Goal: Transaction & Acquisition: Purchase product/service

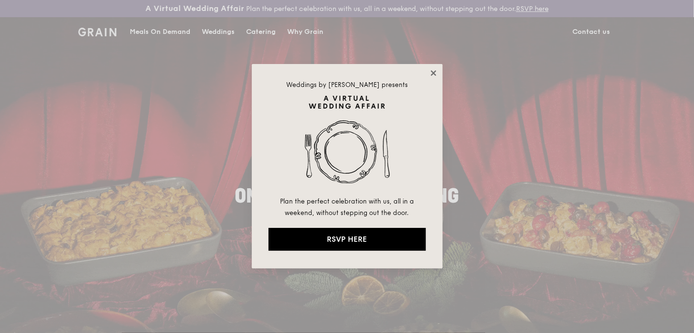
click at [435, 73] on icon at bounding box center [433, 73] width 9 height 9
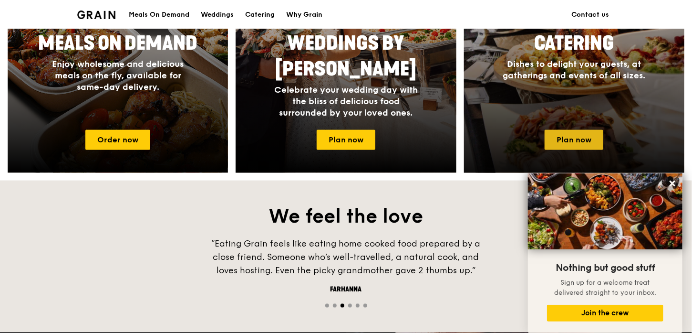
scroll to position [525, 0]
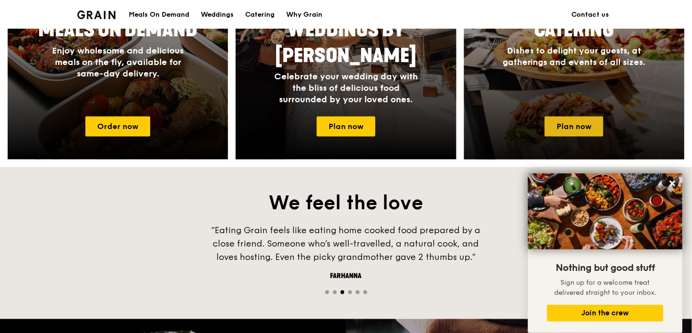
click at [591, 122] on link "Plan now" at bounding box center [574, 126] width 59 height 20
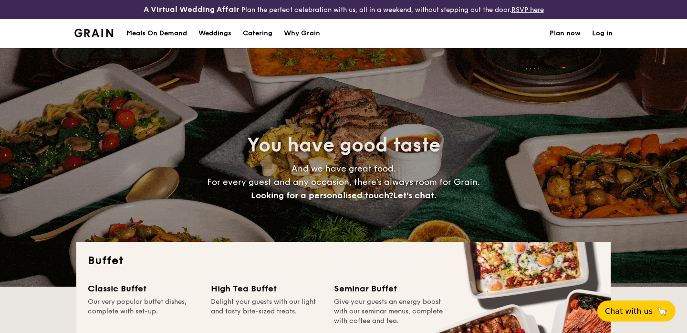
select select
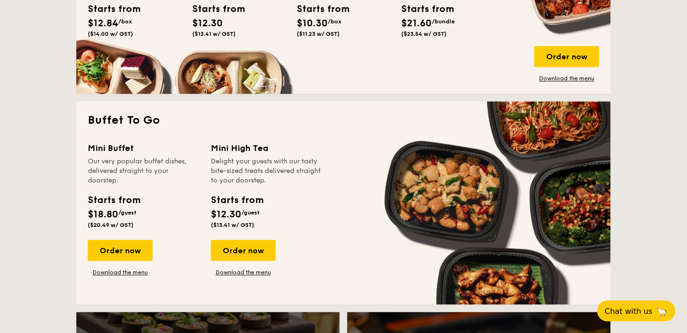
scroll to position [572, 0]
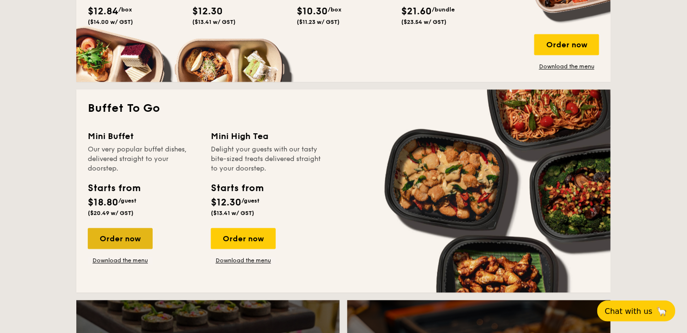
click at [138, 243] on div "Order now" at bounding box center [120, 238] width 65 height 21
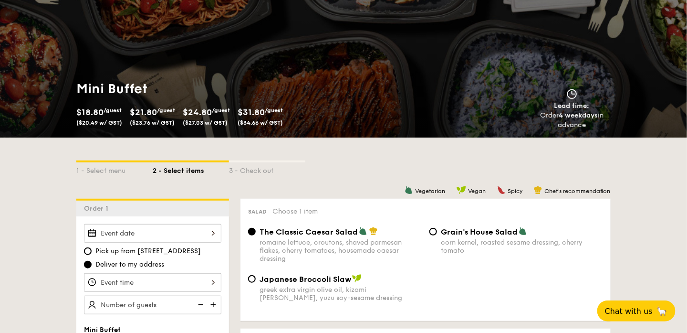
scroll to position [95, 0]
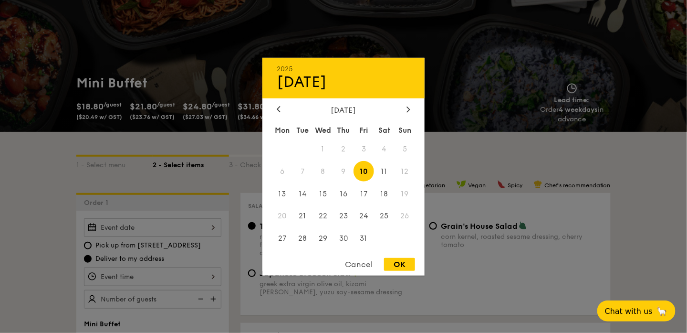
click at [211, 228] on div "2025 Oct [DATE] Tue Wed Thu Fri Sat Sun 1 2 3 4 5 6 7 8 9 10 11 12 13 14 15 16 …" at bounding box center [152, 227] width 137 height 19
click at [407, 107] on icon at bounding box center [408, 109] width 4 height 6
click at [285, 166] on span "3" at bounding box center [282, 171] width 21 height 21
click at [409, 266] on div "OK" at bounding box center [399, 264] width 31 height 13
type input "[DATE]"
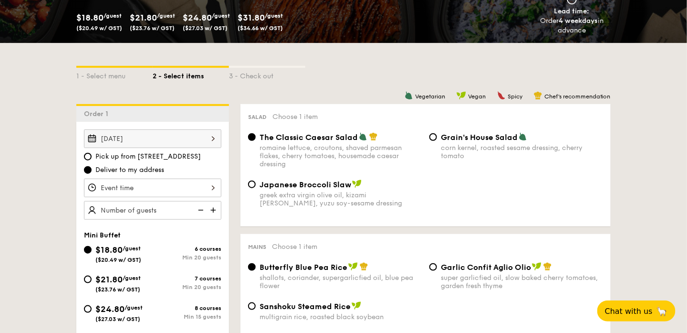
scroll to position [191, 0]
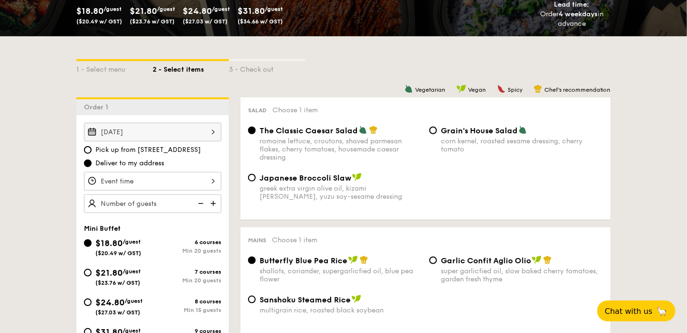
click at [214, 179] on div at bounding box center [152, 181] width 137 height 19
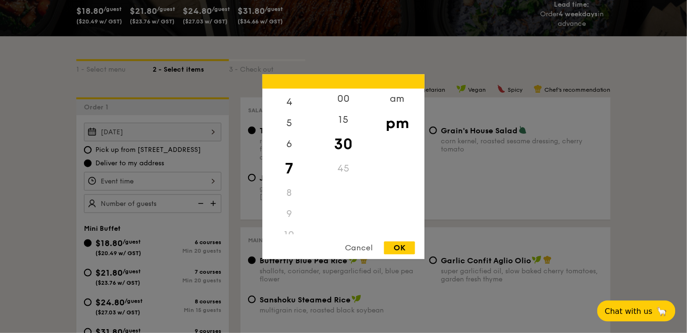
scroll to position [113, 0]
click at [291, 223] on div "11" at bounding box center [289, 223] width 54 height 21
click at [290, 222] on div "11" at bounding box center [289, 223] width 54 height 21
click at [395, 96] on div "am" at bounding box center [397, 102] width 54 height 28
click at [287, 218] on div "11" at bounding box center [289, 220] width 54 height 28
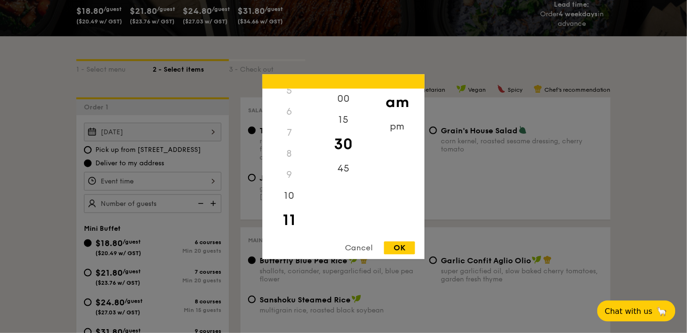
click at [400, 240] on div "12 1 2 3 4 5 6 7 8 9 10 11 00 15 30 45 am pm Cancel OK" at bounding box center [343, 166] width 162 height 185
click at [405, 251] on div "OK" at bounding box center [399, 247] width 31 height 13
type input "11:30AM"
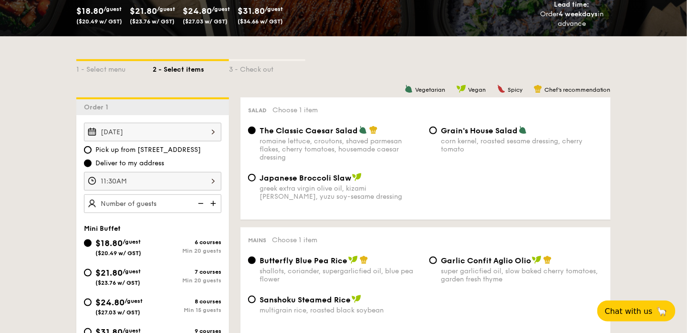
click at [215, 202] on img at bounding box center [214, 203] width 14 height 18
type input "25 guests"
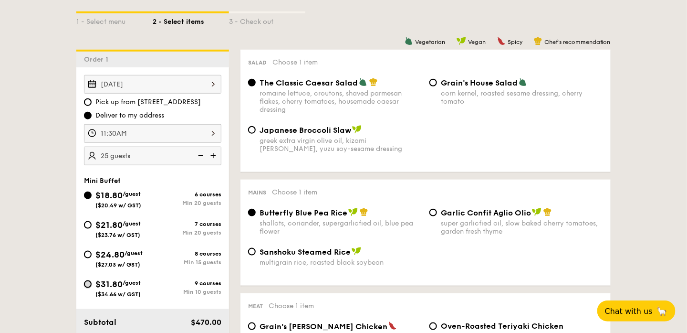
click at [86, 281] on input "$31.80 /guest ($34.66 w/ GST) 9 courses Min 10 guests" at bounding box center [88, 284] width 8 height 8
radio input "true"
radio input "false"
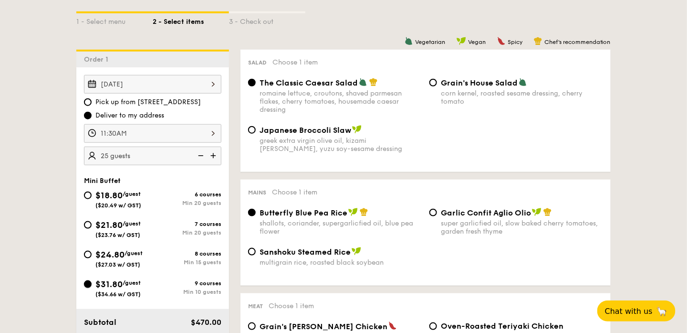
radio input "true"
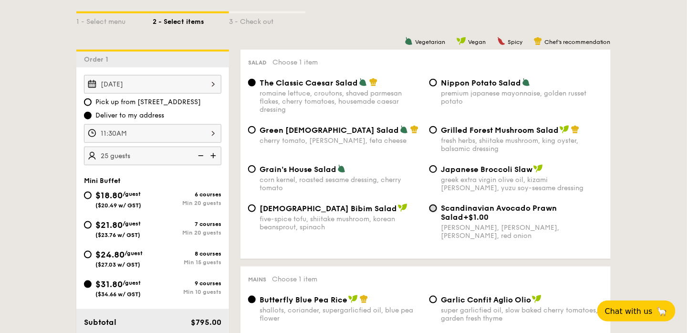
click at [435, 209] on input "Scandinavian Avocado Prawn Salad +$1.00 virgin [PERSON_NAME] dressing, dijon mu…" at bounding box center [433, 208] width 8 height 8
radio input "true"
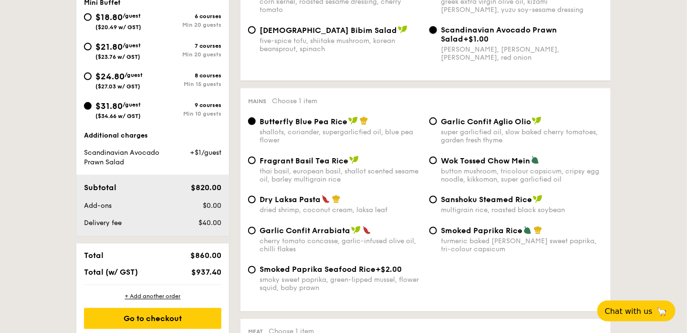
scroll to position [477, 0]
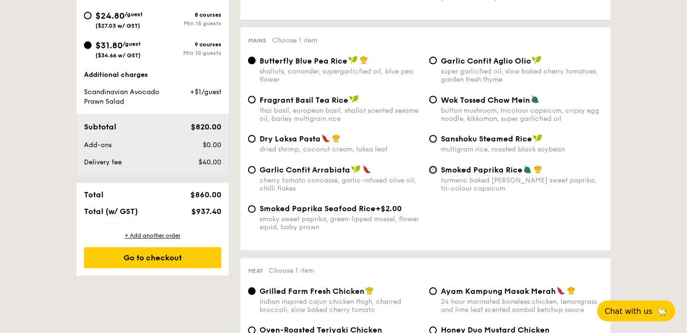
click at [430, 174] on input "Smoked Paprika Rice turmeric baked [PERSON_NAME] sweet paprika, tri-colour caps…" at bounding box center [433, 170] width 8 height 8
radio input "true"
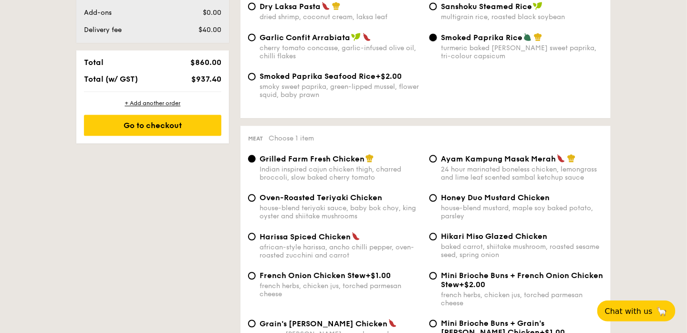
scroll to position [620, 0]
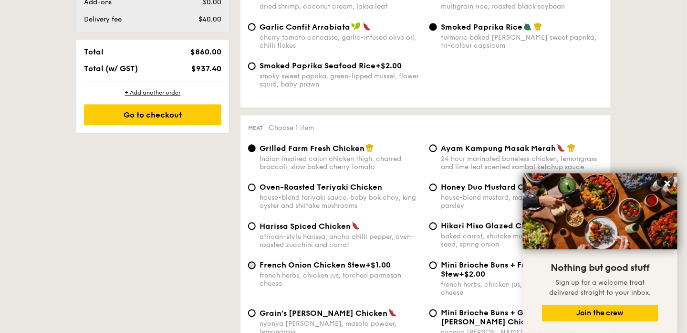
click at [253, 269] on input "French Onion Chicken Stew +$1.00 french herbs, chicken jus, torched parmesan ch…" at bounding box center [252, 265] width 8 height 8
radio input "true"
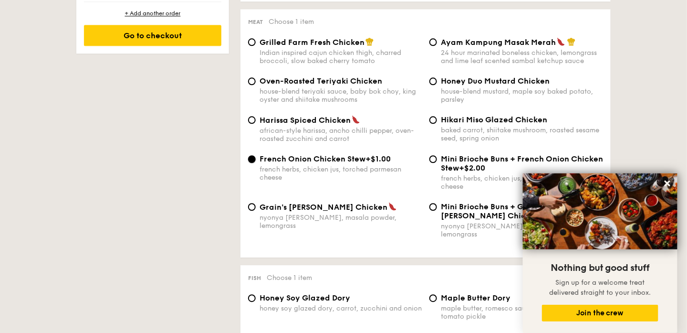
scroll to position [742, 0]
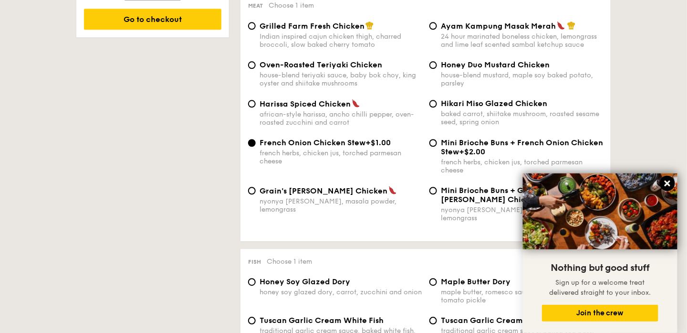
click at [663, 181] on icon at bounding box center [667, 183] width 9 height 9
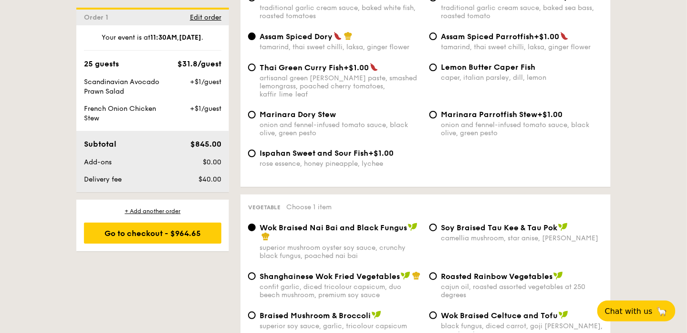
scroll to position [1124, 0]
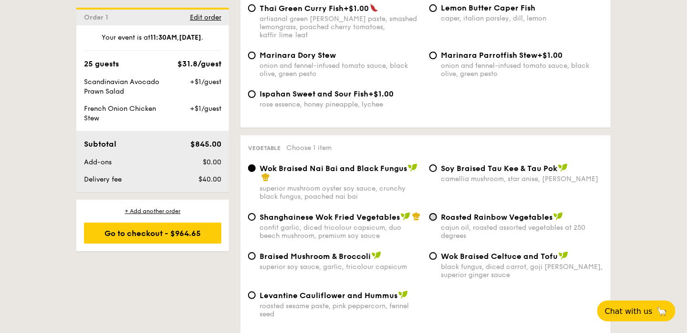
click at [434, 215] on input "Roasted Rainbow Vegetables cajun oil, roasted assorted vegetables at 250 degrees" at bounding box center [433, 217] width 8 height 8
radio input "true"
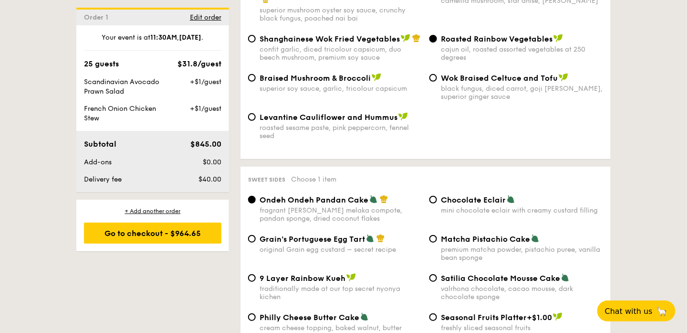
scroll to position [1315, 0]
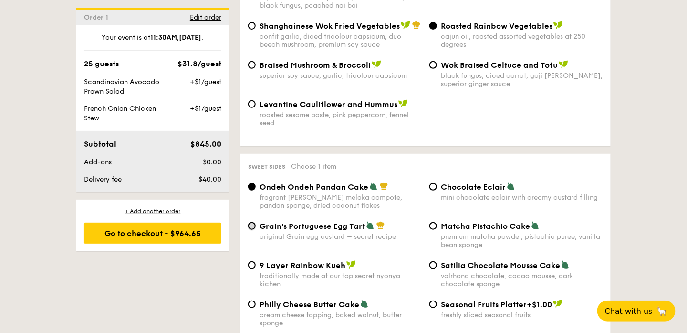
click at [254, 229] on input "Grain's Portuguese Egg Tart original Grain egg custard – secret recipe" at bounding box center [252, 226] width 8 height 8
radio input "true"
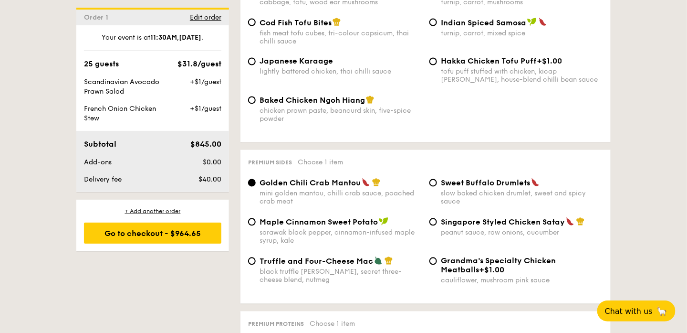
scroll to position [1744, 0]
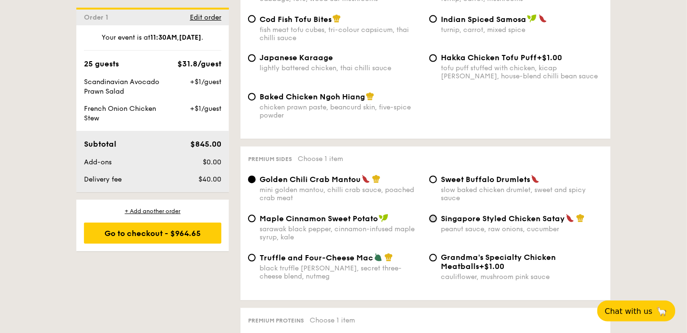
click at [433, 222] on input "Singapore Styled Chicken Satay peanut sauce, raw onions, cucumber" at bounding box center [433, 219] width 8 height 8
radio input "true"
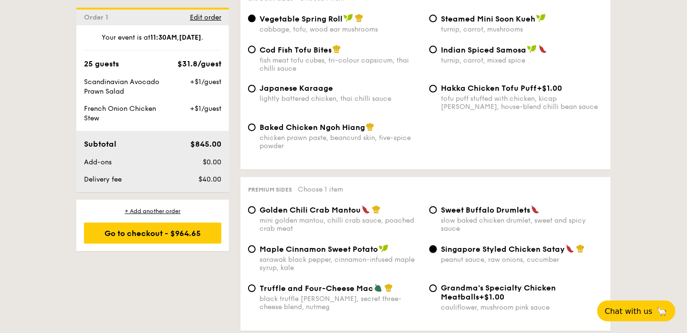
scroll to position [1649, 0]
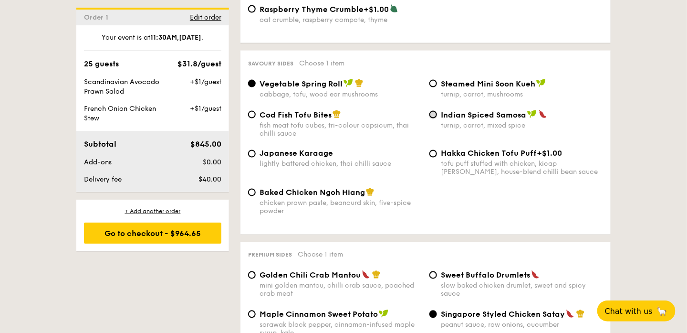
click at [432, 118] on input "Indian Spiced Samosa turnip, carrot, mixed spice" at bounding box center [433, 115] width 8 height 8
radio input "true"
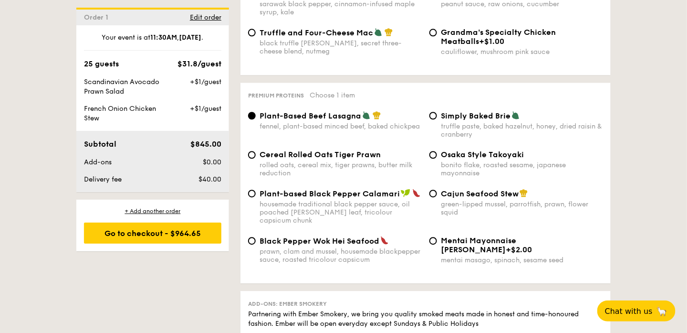
scroll to position [1983, 0]
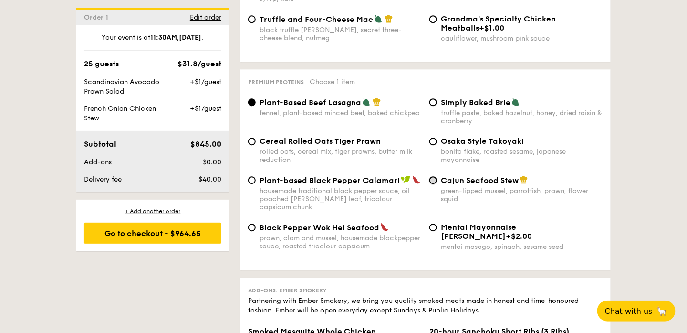
click at [434, 184] on input "Cajun Seafood Stew green-lipped mussel, parrotfish, prawn, flower squid" at bounding box center [433, 180] width 8 height 8
radio input "true"
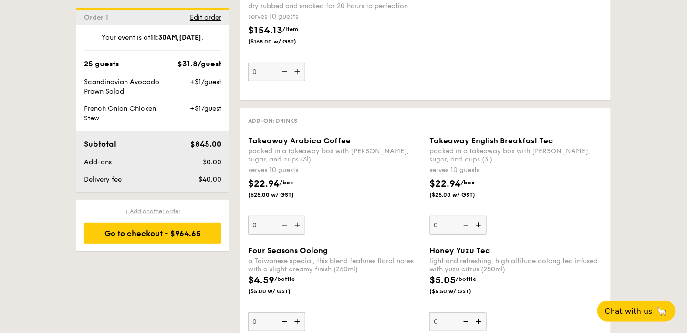
scroll to position [2460, 0]
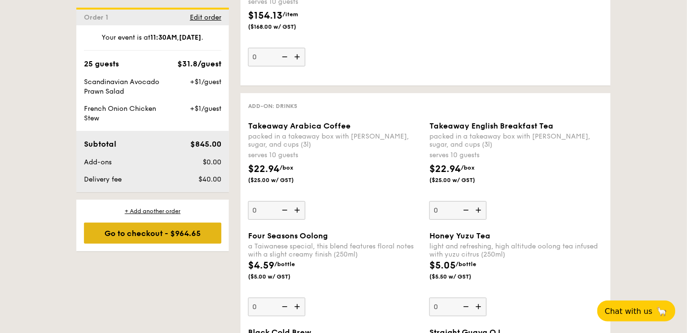
click at [192, 233] on div "Go to checkout - $964.65" at bounding box center [152, 232] width 137 height 21
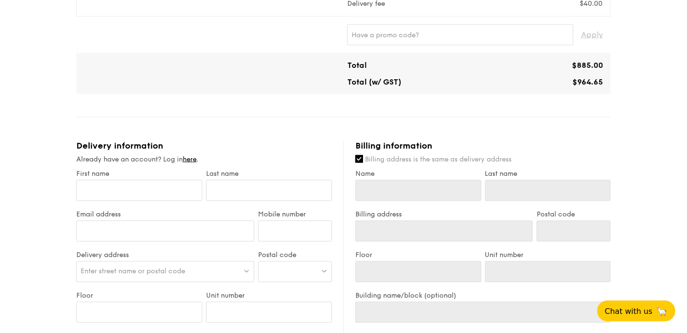
scroll to position [477, 0]
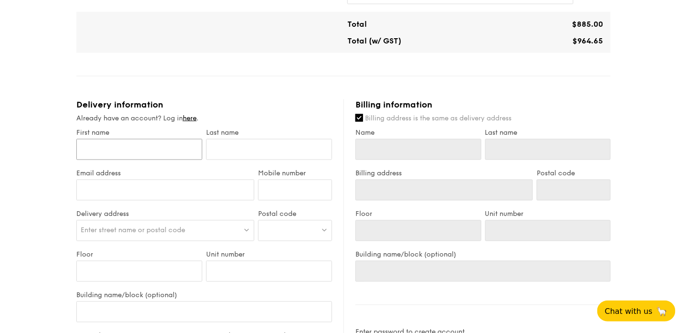
click at [153, 153] on input "First name" at bounding box center [139, 149] width 126 height 21
type input "irin"
type input "Lai"
type input "[EMAIL_ADDRESS][DOMAIN_NAME]"
type input "98308020"
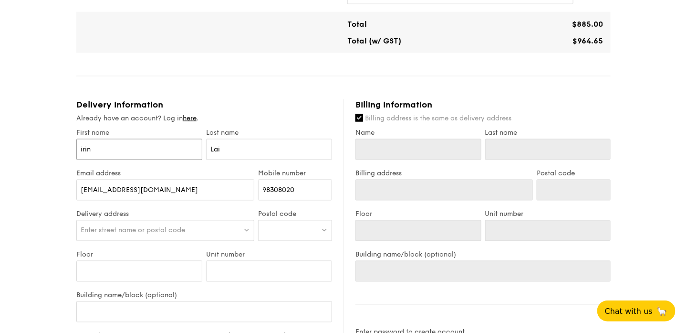
type input "irin"
type input "Lai"
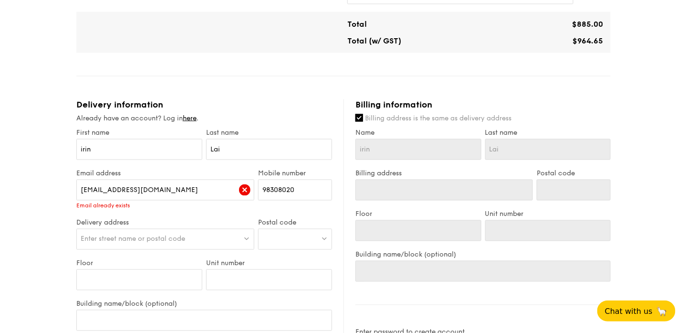
click at [148, 238] on span "Enter street name or postal code" at bounding box center [133, 239] width 104 height 8
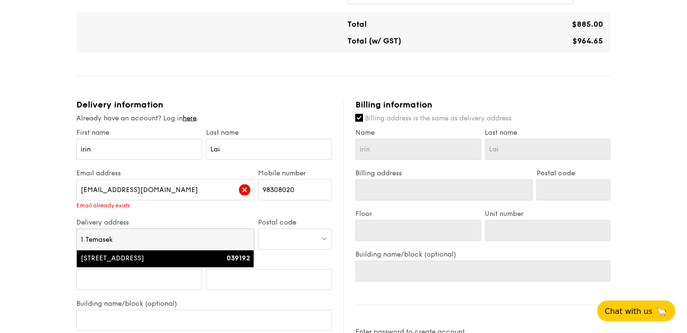
type input "1 Temasek"
click at [121, 260] on div "[STREET_ADDRESS]" at bounding box center [144, 259] width 127 height 10
type input "[STREET_ADDRESS]"
type input "039192"
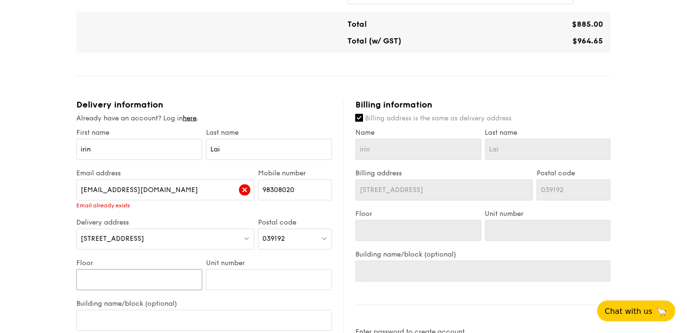
click at [115, 284] on input "Floor" at bounding box center [139, 279] width 126 height 21
type input "0"
type input "08"
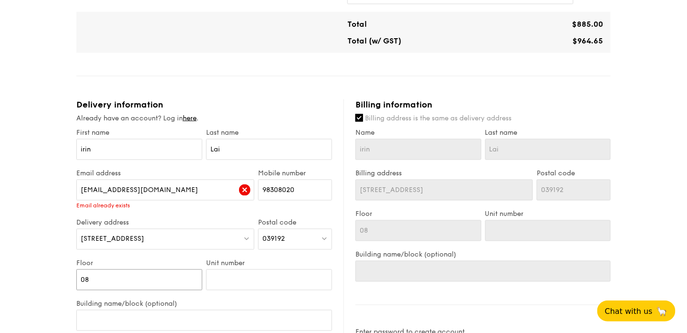
type input "08"
click at [244, 283] on input "Unit number" at bounding box center [269, 279] width 126 height 21
type input "0"
type input "00"
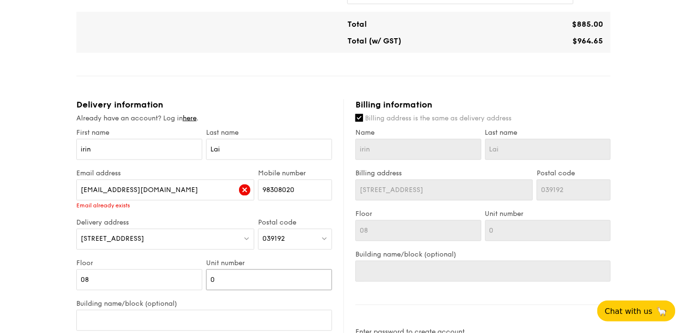
type input "00"
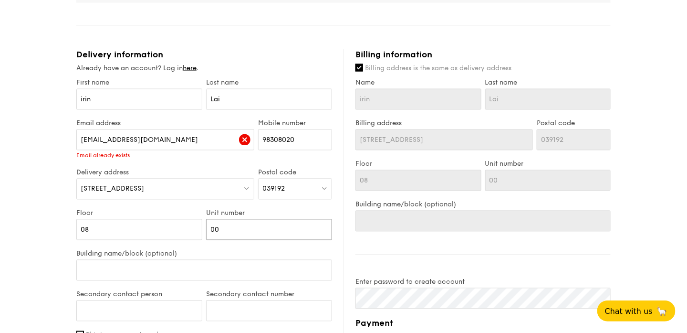
scroll to position [620, 0]
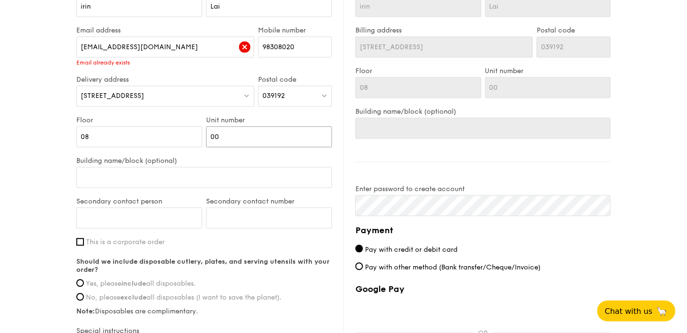
type input "00"
click at [125, 178] on input "Building name/block (optional)" at bounding box center [204, 176] width 256 height 21
type input "M"
type input "Mi"
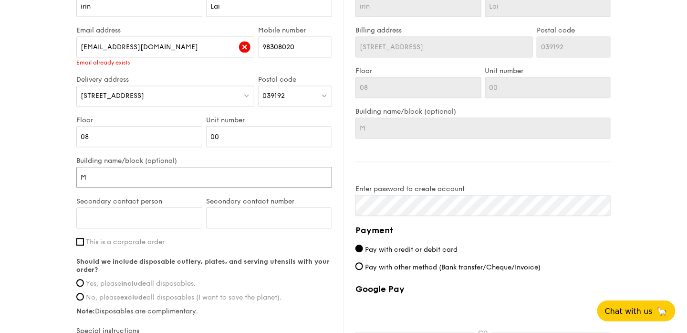
type input "Mi"
type input "Mil"
type input "Mill"
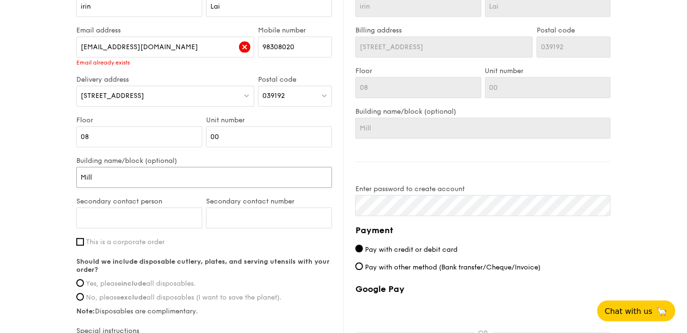
type input "Mille"
type input "Millen"
type input "Milleni"
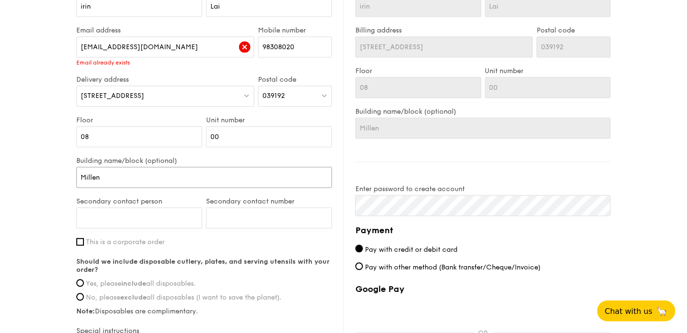
type input "Milleni"
type input "[GEOGRAPHIC_DATA]"
click at [123, 215] on input "Secondary contact person" at bounding box center [139, 217] width 126 height 21
type input "[PERSON_NAME]"
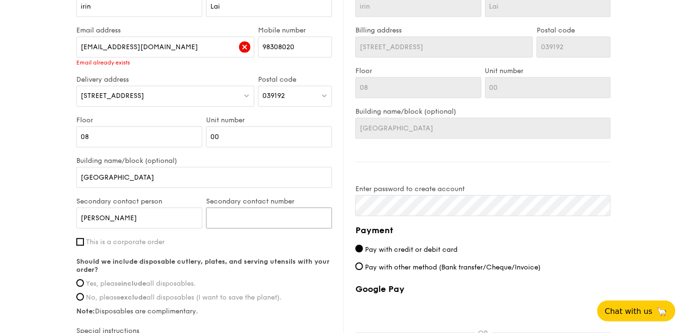
click at [214, 215] on input "Secondary contact number" at bounding box center [269, 217] width 126 height 21
type input "96742828"
click at [82, 241] on input "This is a corporate order" at bounding box center [80, 242] width 8 height 8
checkbox input "true"
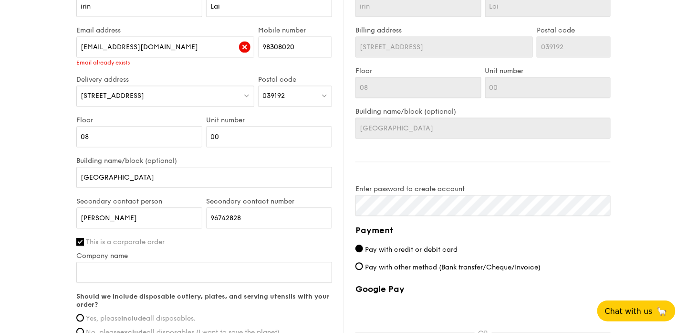
scroll to position [716, 0]
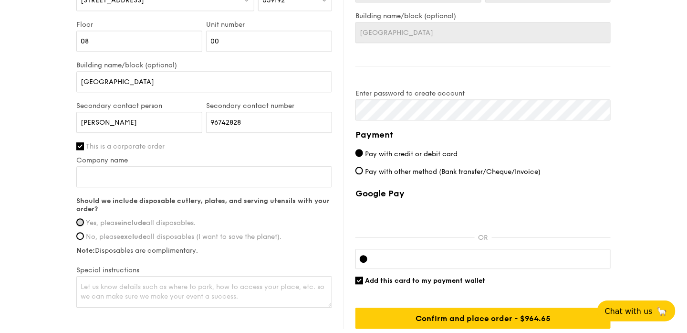
click at [81, 224] on input "Yes, please include all disposables." at bounding box center [80, 222] width 8 height 8
radio input "true"
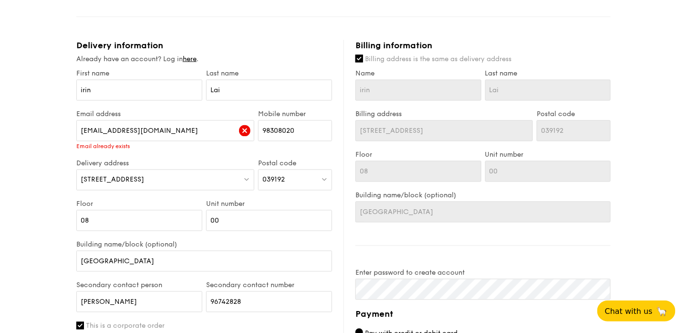
scroll to position [500, 0]
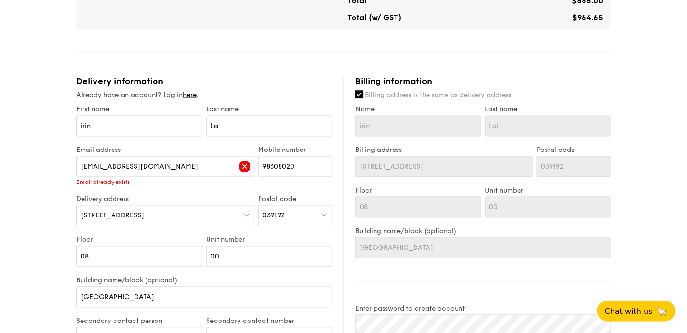
click at [358, 94] on input "Billing address is the same as delivery address" at bounding box center [359, 95] width 8 height 8
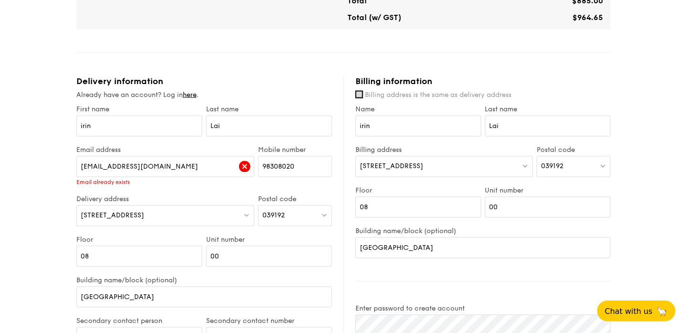
click at [359, 95] on input "Billing address is the same as delivery address" at bounding box center [359, 95] width 8 height 8
checkbox input "true"
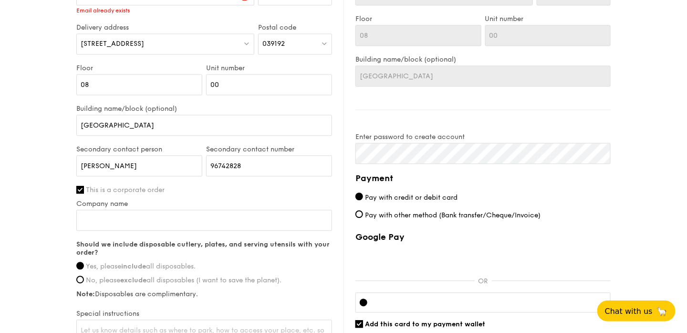
scroll to position [739, 0]
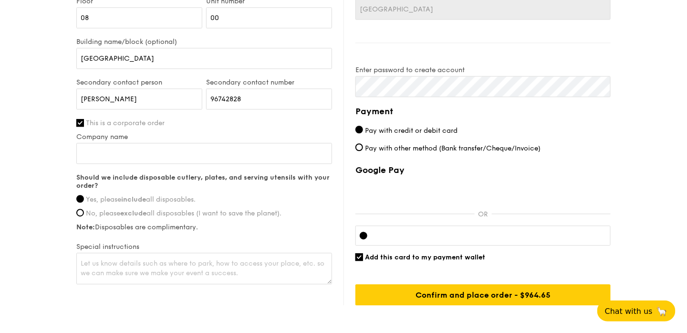
click at [401, 231] on iframe at bounding box center [490, 235] width 231 height 8
click at [478, 267] on div "Google Pay OR Add this card to my payment wallet Confirm and place order - $964…" at bounding box center [482, 235] width 255 height 140
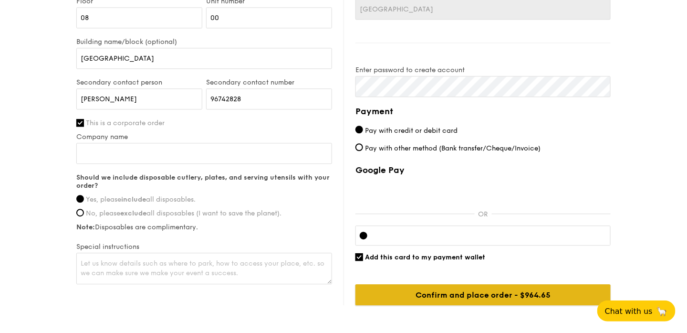
click at [528, 295] on input "Confirm and place order - $964.65" at bounding box center [482, 294] width 255 height 21
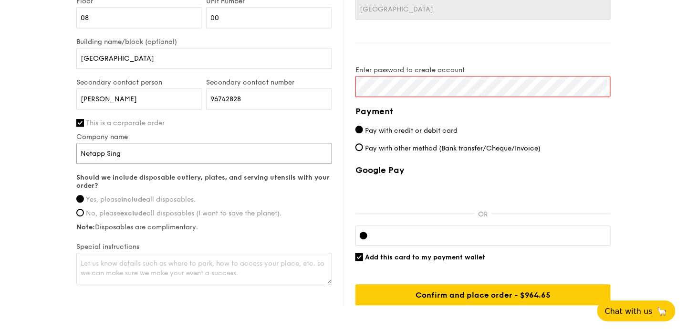
type input "NetApp Singapore Pte Ltd"
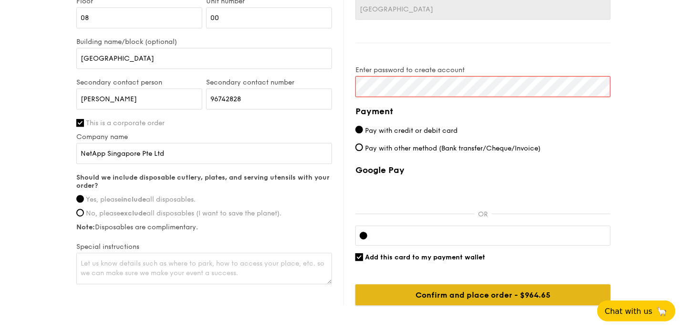
click at [472, 293] on input "Confirm and place order - $964.65" at bounding box center [482, 294] width 255 height 21
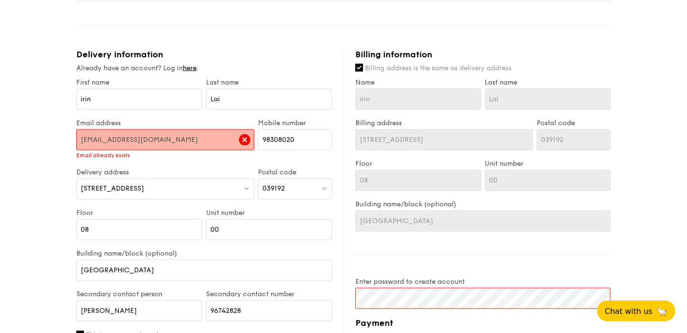
scroll to position [500, 0]
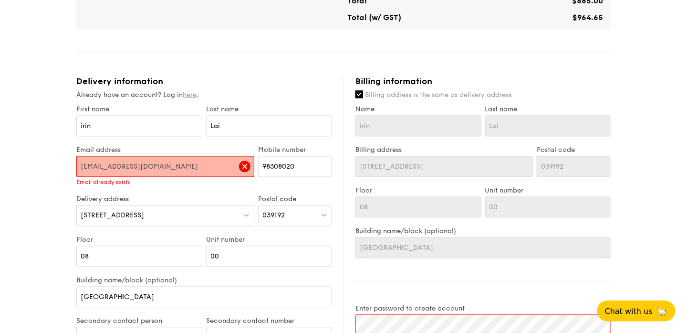
click at [192, 94] on link "here" at bounding box center [190, 95] width 14 height 8
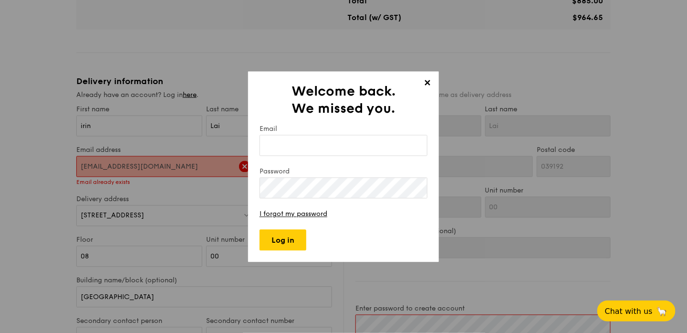
type input "[GEOGRAPHIC_DATA]"
type input "[EMAIL_ADDRESS][DOMAIN_NAME]"
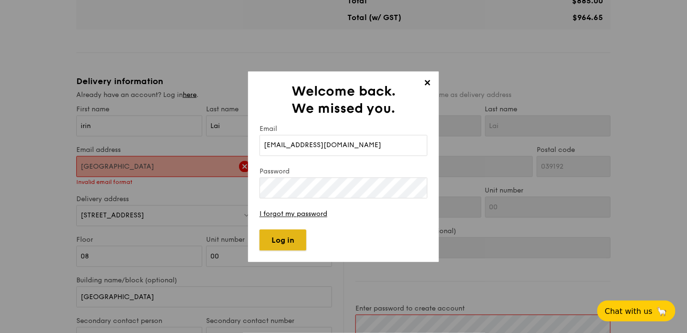
click at [288, 237] on input "Log in" at bounding box center [283, 239] width 47 height 21
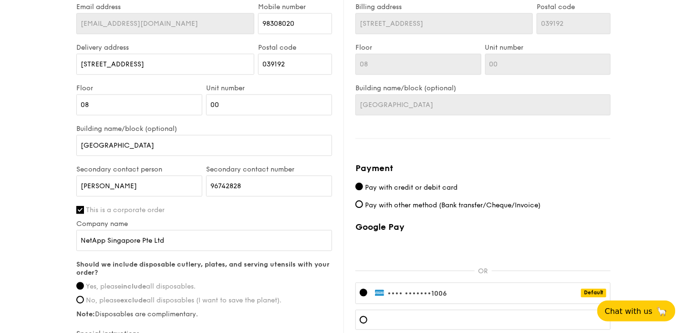
scroll to position [739, 0]
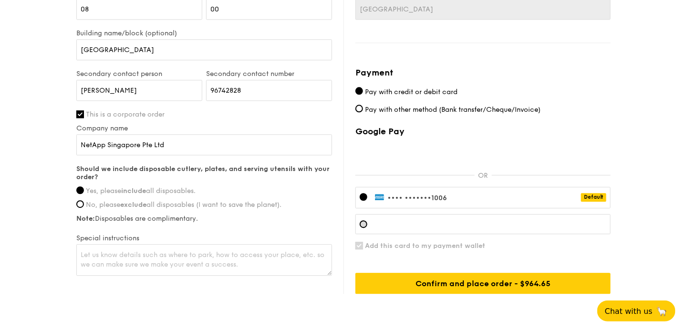
click at [363, 221] on div at bounding box center [364, 224] width 8 height 8
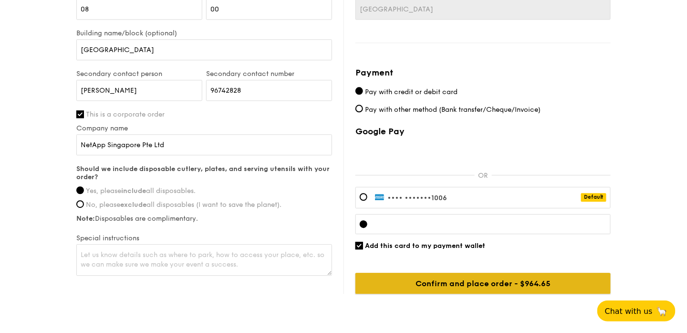
click at [516, 281] on input "Confirm and place order - $964.65" at bounding box center [482, 282] width 255 height 21
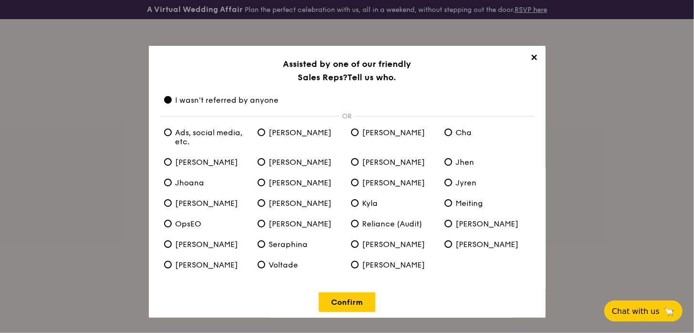
click at [356, 305] on link "Confirm" at bounding box center [347, 302] width 57 height 20
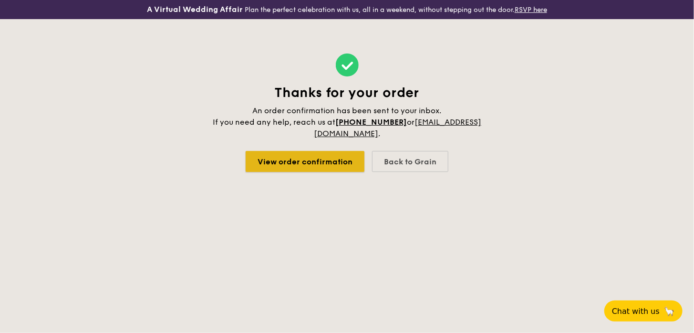
click at [319, 160] on link "View order confirmation" at bounding box center [305, 161] width 119 height 21
